Goal: Find specific page/section: Find specific page/section

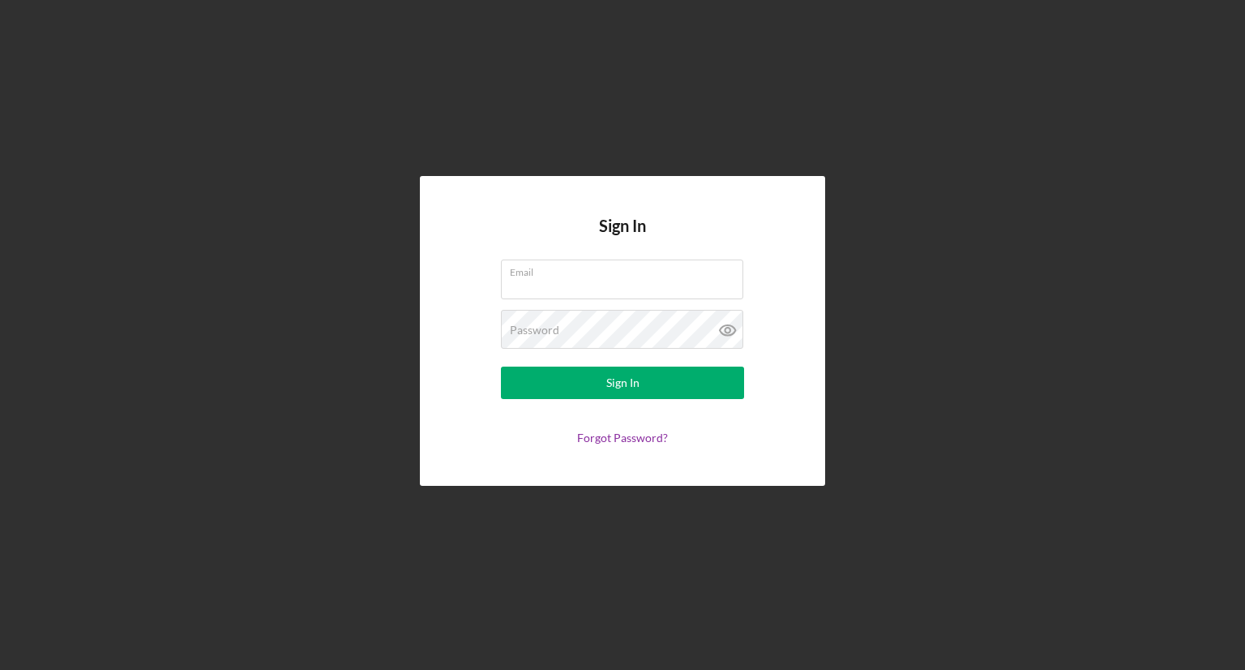
type input "[EMAIL_ADDRESS][DOMAIN_NAME]"
click at [561, 526] on div "Sign In Email [EMAIL_ADDRESS][DOMAIN_NAME] Password Sign In Forgot Password?" at bounding box center [622, 330] width 1229 height 661
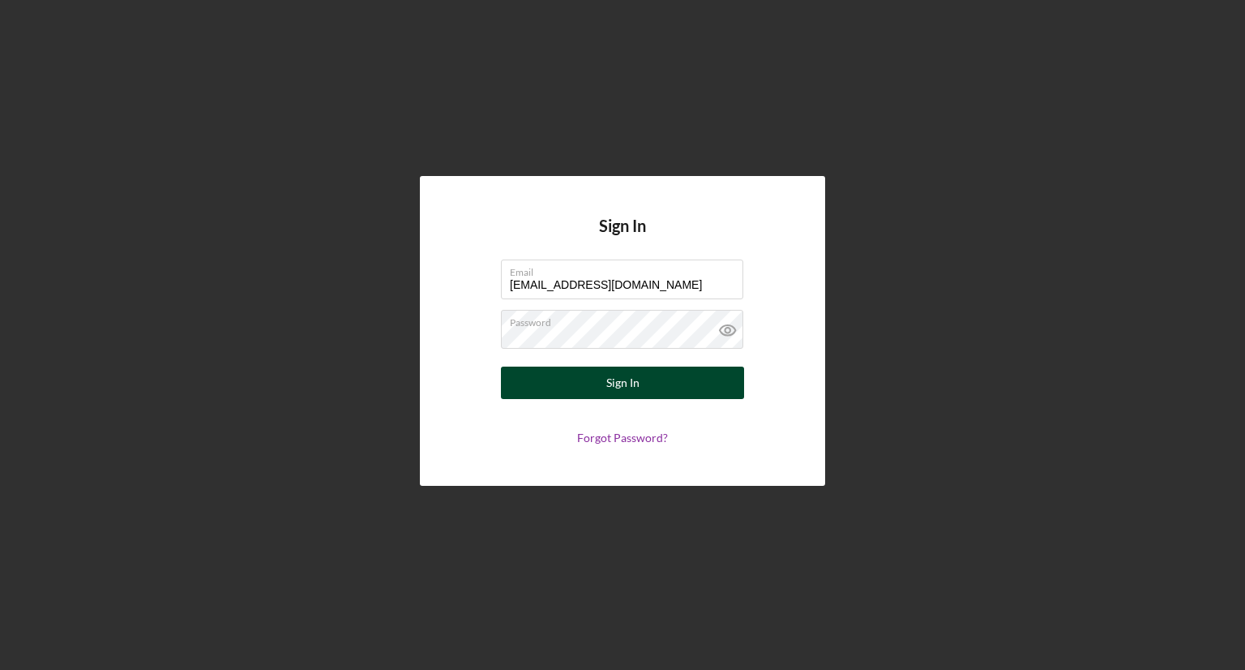
click at [530, 383] on button "Sign In" at bounding box center [622, 382] width 243 height 32
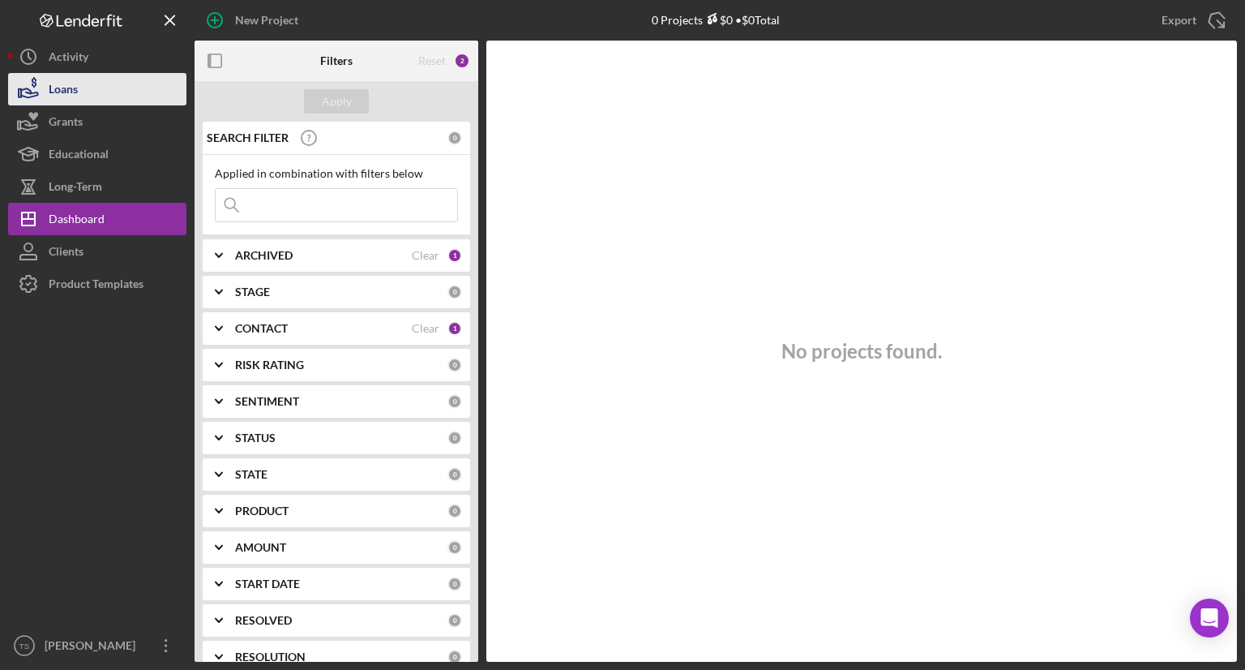
click at [99, 85] on button "Loans" at bounding box center [97, 89] width 178 height 32
